Goal: Information Seeking & Learning: Find specific fact

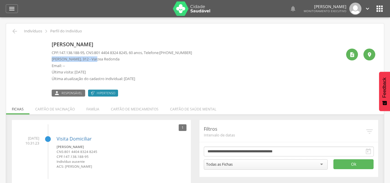
drag, startPoint x: 51, startPoint y: 59, endPoint x: 98, endPoint y: 60, distance: 46.8
click at [98, 60] on div "[PERSON_NAME] CPF: 147.138.188-95 , CNS: [PHONE_NUMBER] , 60 anos, Telefone: [P…" at bounding box center [195, 67] width 361 height 57
copy p "[PERSON_NAME]"
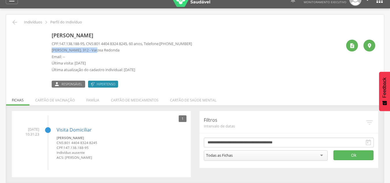
scroll to position [17, 0]
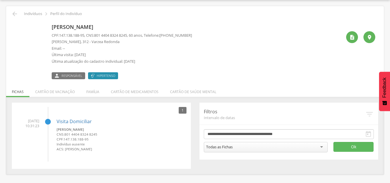
click at [181, 108] on ul "[DATE] 10:31:23 Visita Domiciliar [PERSON_NAME] CNS: 801 4404 8324 8245 CPF: 14…" at bounding box center [101, 134] width 170 height 55
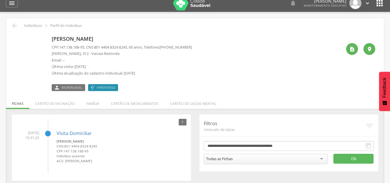
scroll to position [0, 0]
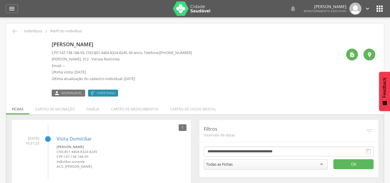
click at [34, 31] on p "Indivíduos" at bounding box center [33, 31] width 18 height 5
click at [15, 33] on icon "" at bounding box center [14, 31] width 7 height 7
click at [14, 31] on icon "" at bounding box center [14, 31] width 7 height 7
click at [32, 33] on p "Indivíduos" at bounding box center [33, 31] width 18 height 5
click at [376, 7] on icon "" at bounding box center [379, 8] width 9 height 9
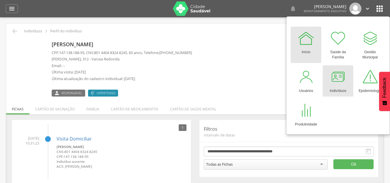
click at [333, 87] on div "Indivíduos" at bounding box center [338, 90] width 16 height 8
